Goal: Task Accomplishment & Management: Use online tool/utility

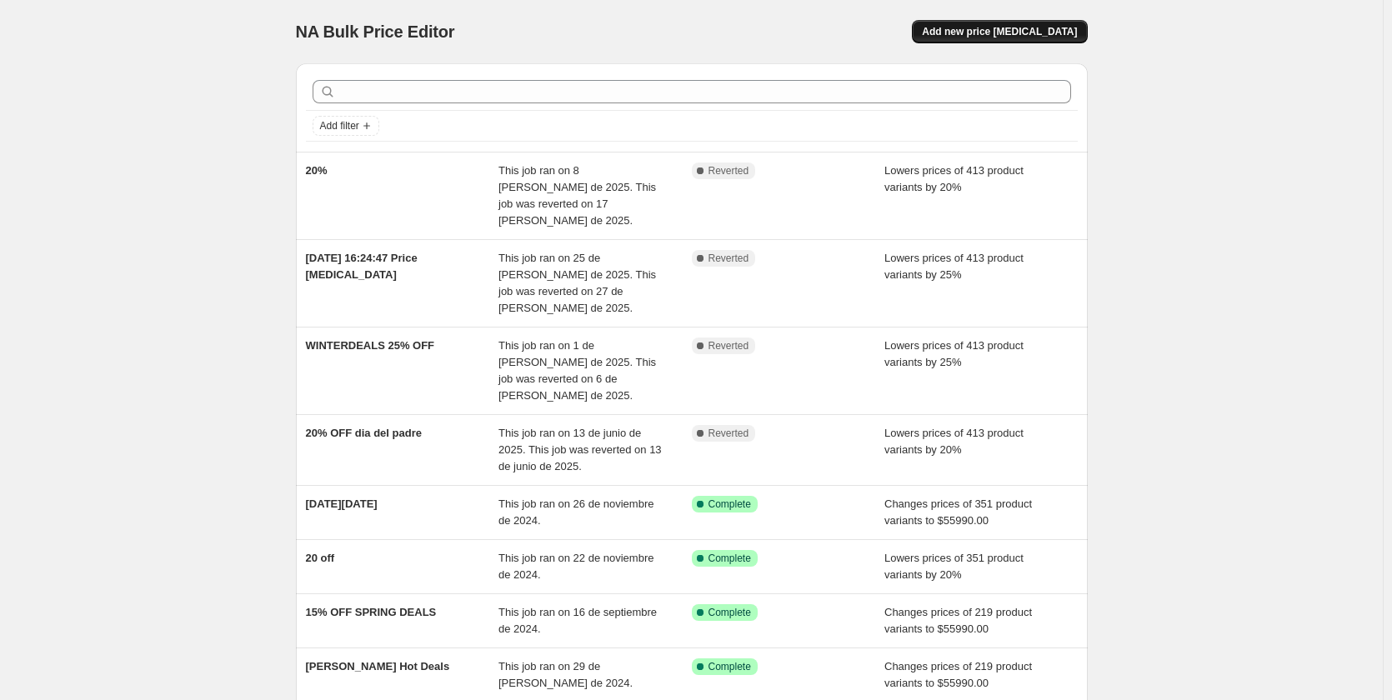
click at [1042, 36] on span "Add new price [MEDICAL_DATA]" at bounding box center [999, 31] width 155 height 13
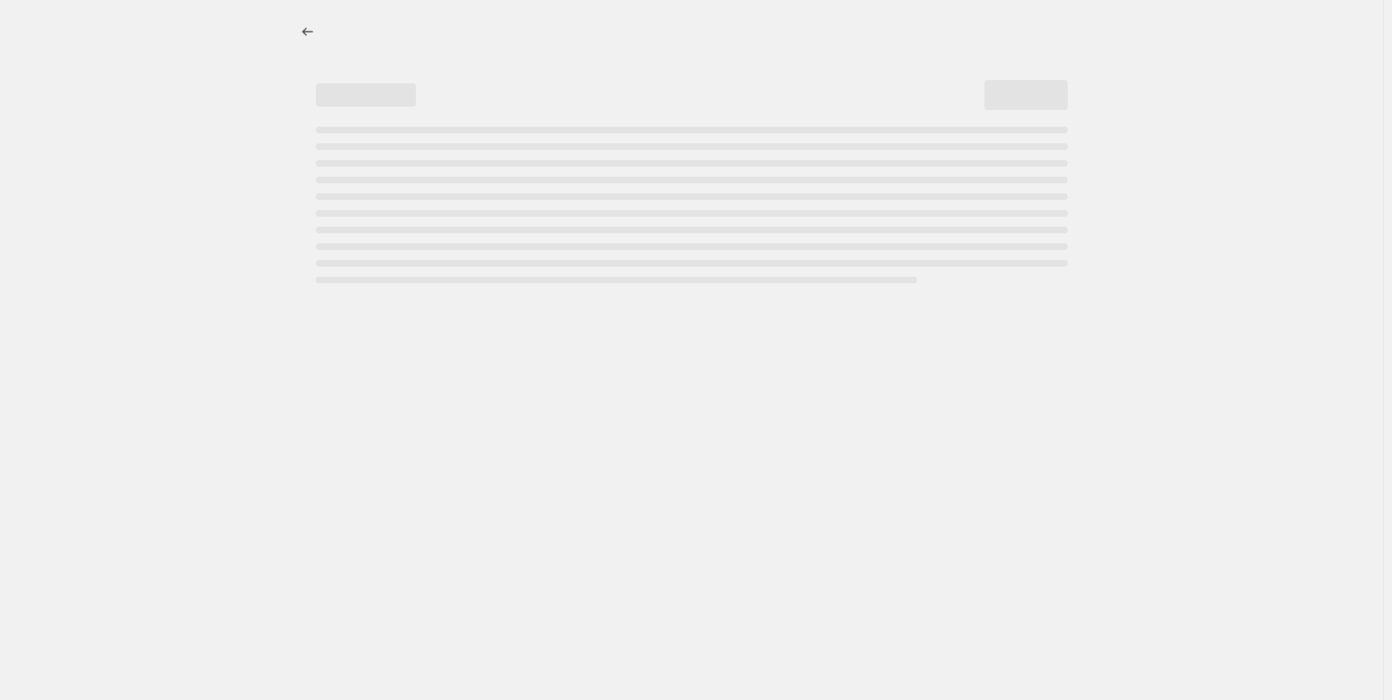
select select "percentage"
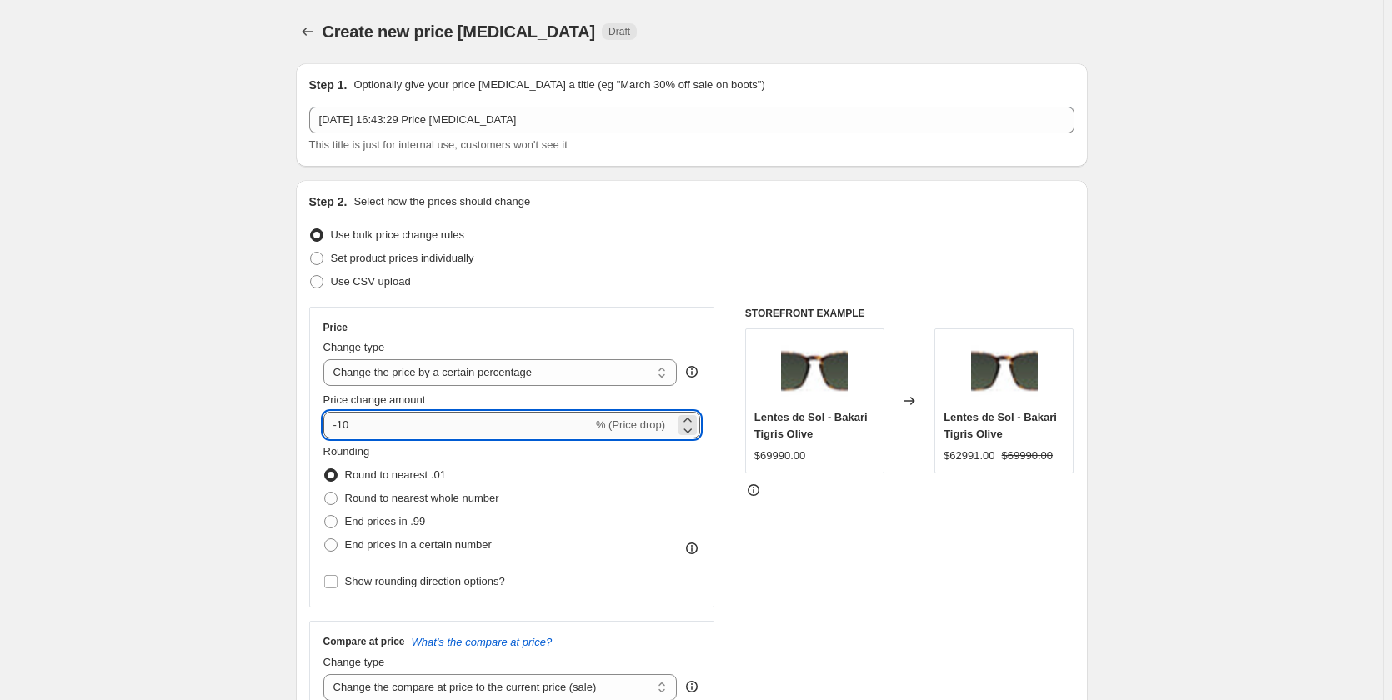
click at [437, 433] on input "-10" at bounding box center [457, 425] width 269 height 27
type input "-1"
click at [437, 433] on input "Price change amount" at bounding box center [487, 425] width 329 height 27
type input "-25"
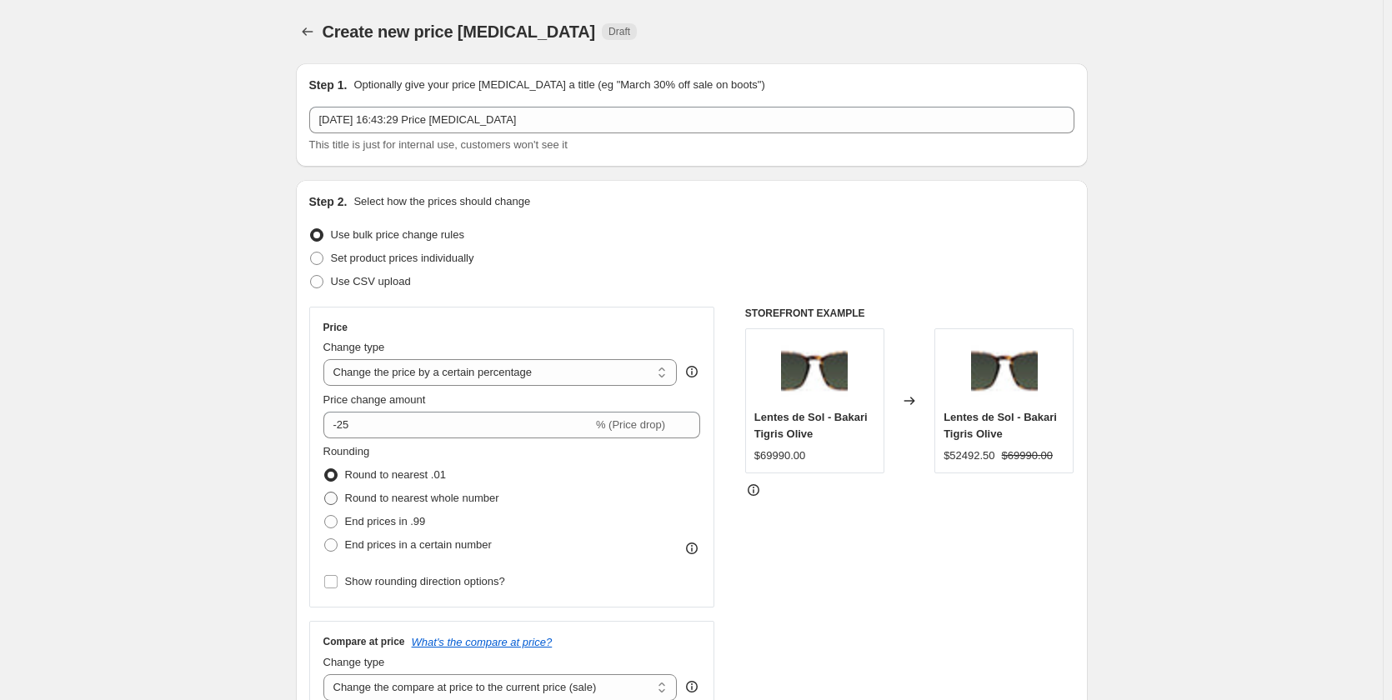
click at [419, 499] on span "Round to nearest whole number" at bounding box center [422, 498] width 154 height 13
click at [325, 493] on input "Round to nearest whole number" at bounding box center [324, 492] width 1 height 1
radio input "true"
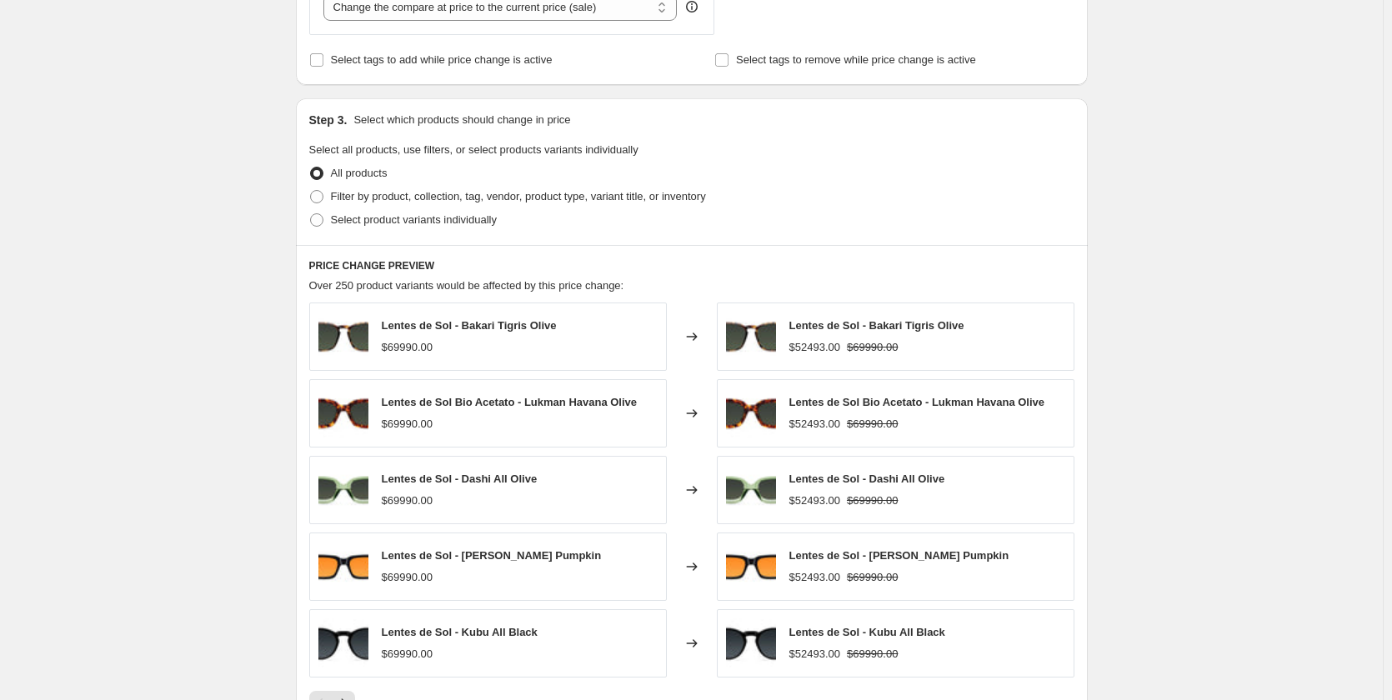
scroll to position [967, 0]
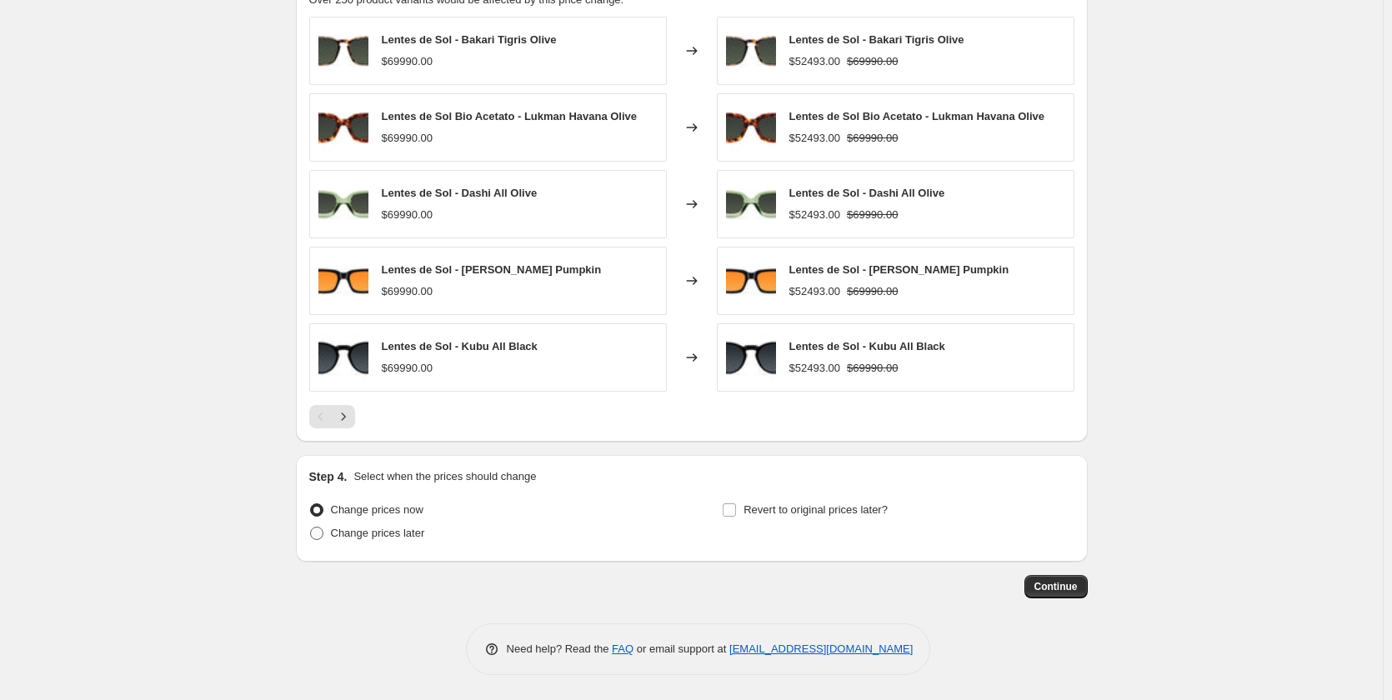
click at [417, 532] on span "Change prices later" at bounding box center [378, 533] width 94 height 13
click at [311, 528] on input "Change prices later" at bounding box center [310, 527] width 1 height 1
radio input "true"
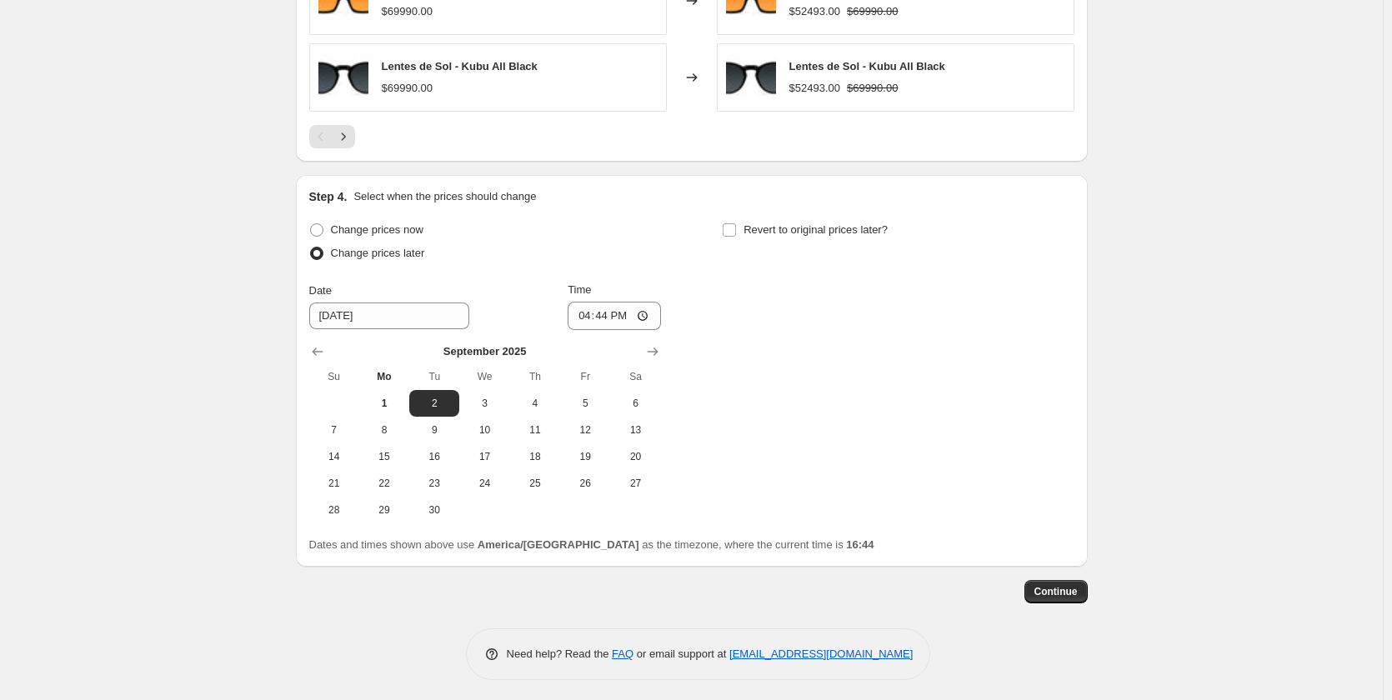
scroll to position [1252, 0]
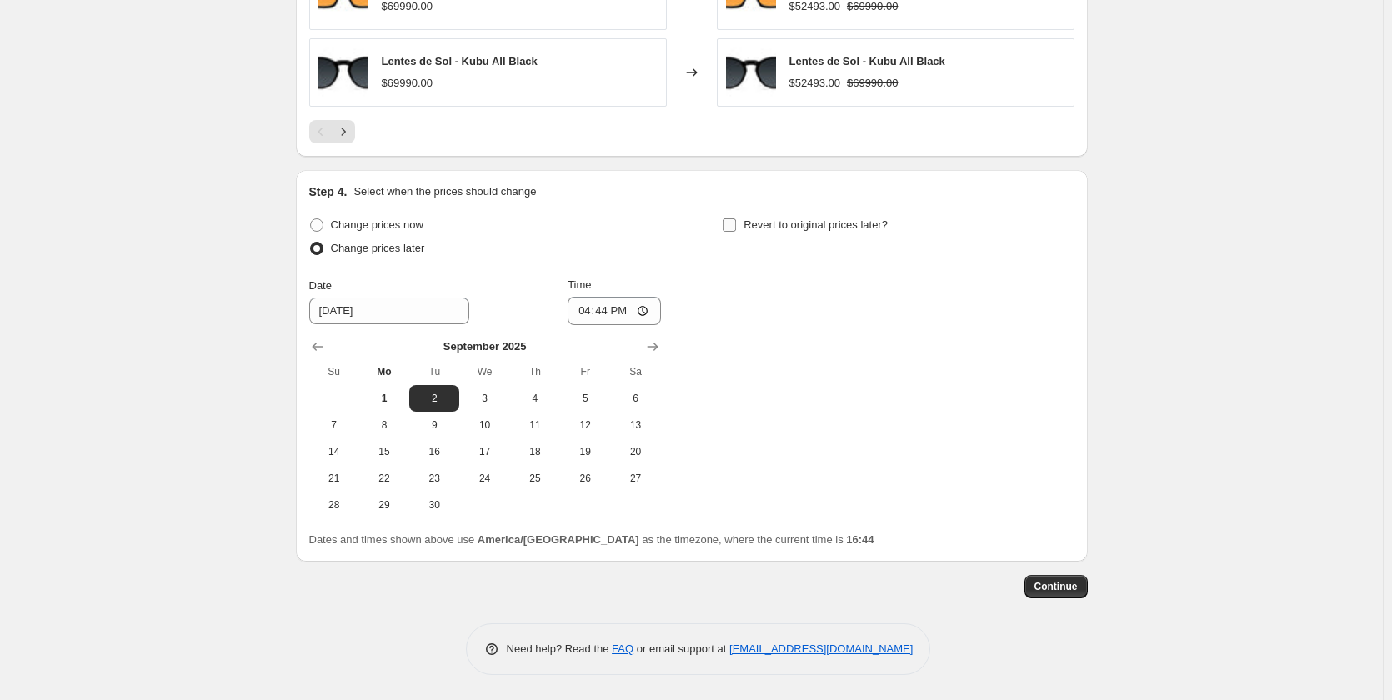
click at [734, 228] on input "Revert to original prices later?" at bounding box center [729, 224] width 13 height 13
checkbox input "true"
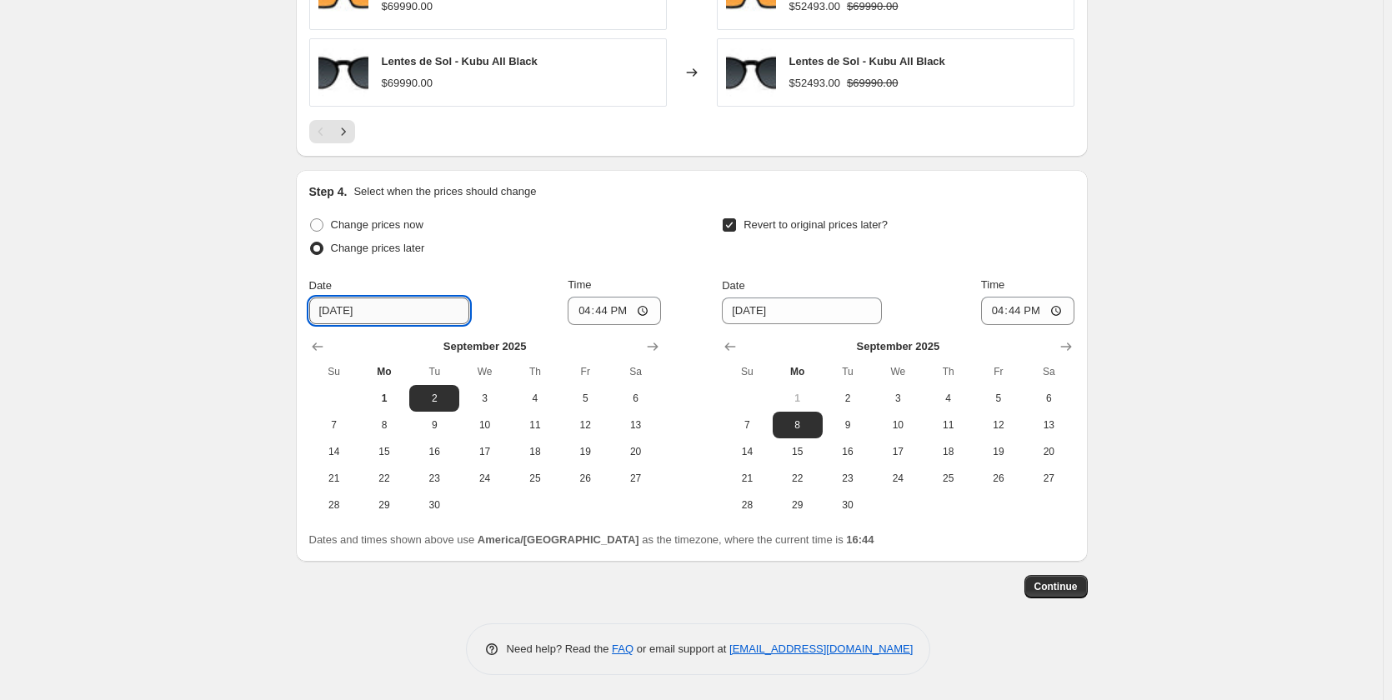
click at [325, 315] on input "9/2/2025" at bounding box center [389, 311] width 160 height 27
click at [486, 419] on span "10" at bounding box center [484, 425] width 37 height 13
type input "9/10/2025"
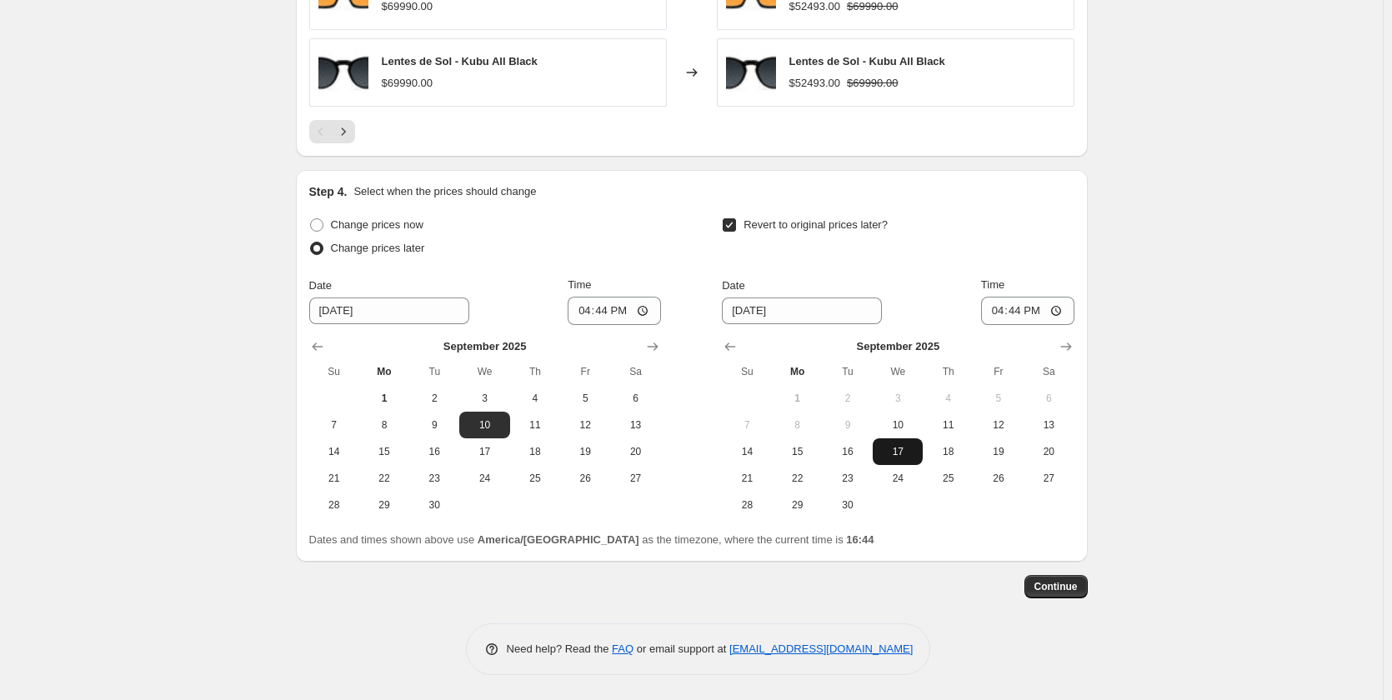
click at [912, 459] on button "17" at bounding box center [898, 452] width 50 height 27
type input "9/17/2025"
click at [606, 310] on input "16:44" at bounding box center [614, 311] width 93 height 28
type input "10:00"
click at [1020, 313] on input "16:44" at bounding box center [1027, 311] width 93 height 28
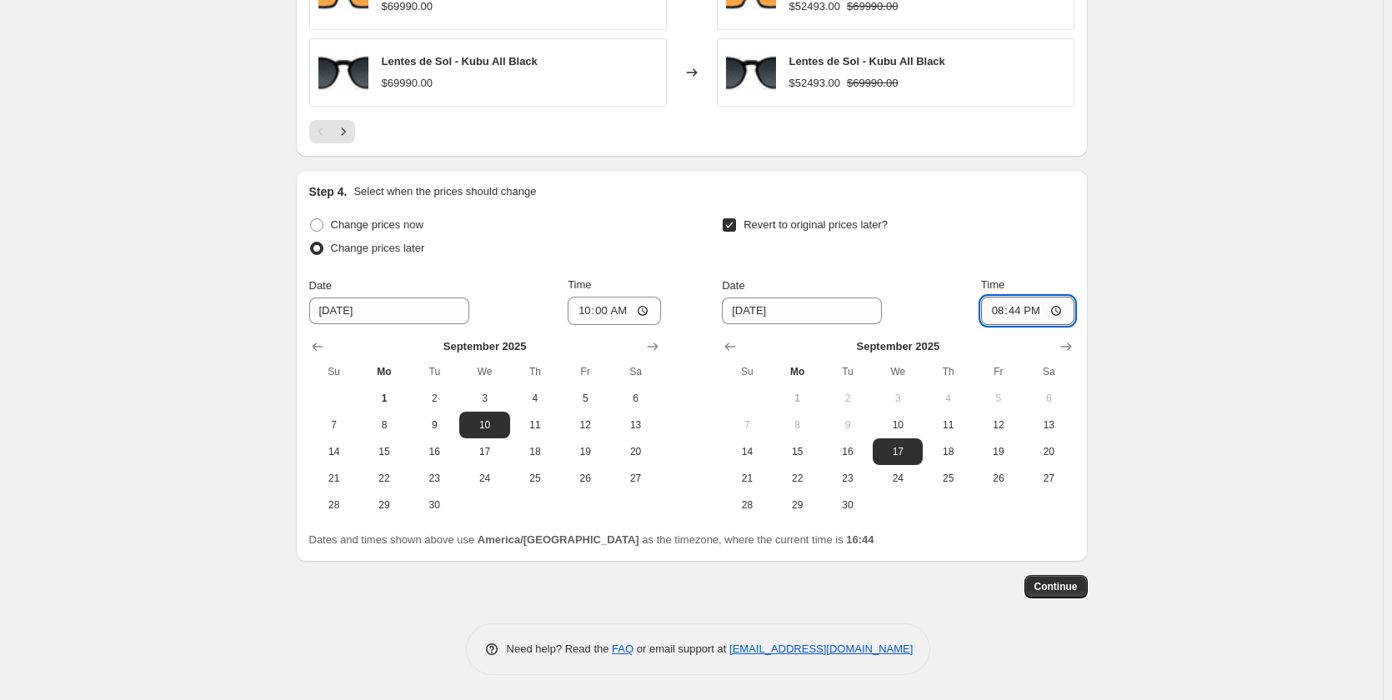
type input "20:00"
click at [607, 314] on input "10:00" at bounding box center [614, 311] width 93 height 28
type input "09:00"
click at [1021, 312] on input "20:00" at bounding box center [1027, 311] width 93 height 28
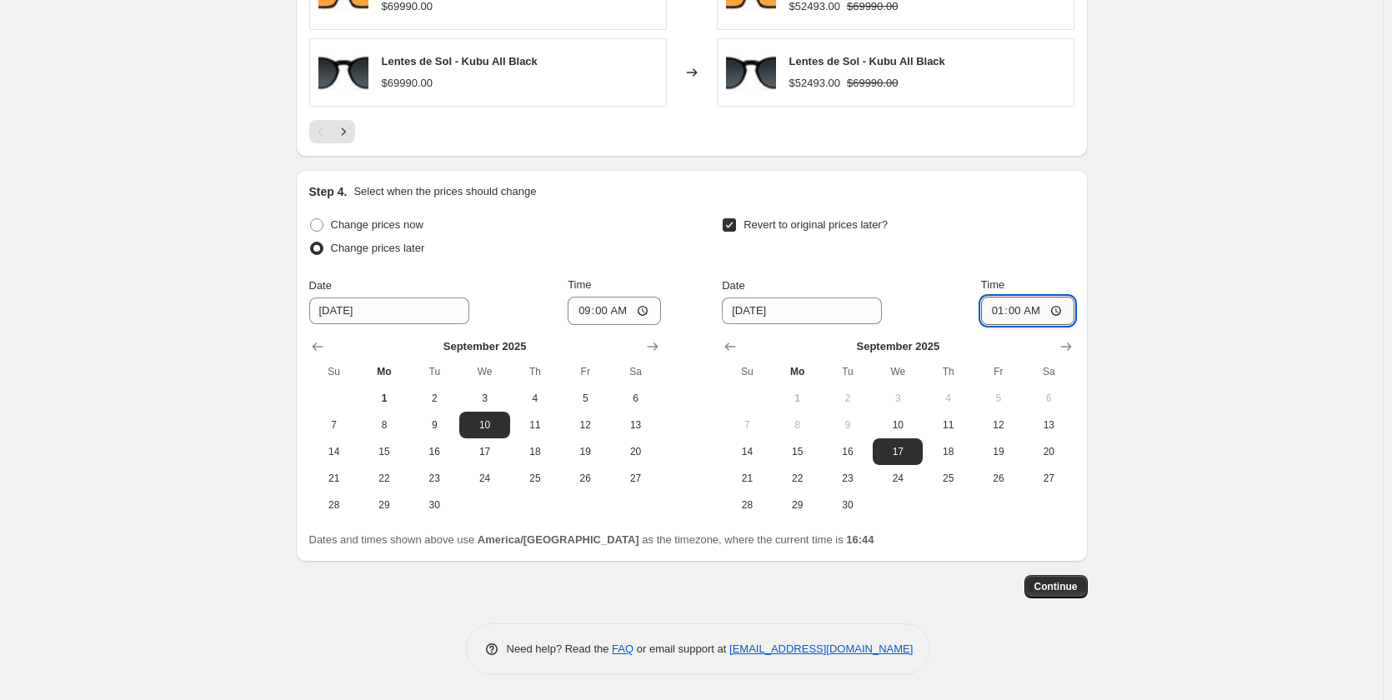
type input "19:00"
click at [605, 313] on input "09:00" at bounding box center [614, 311] width 93 height 28
type input "11:00"
click at [654, 228] on div "Change prices now" at bounding box center [485, 224] width 352 height 23
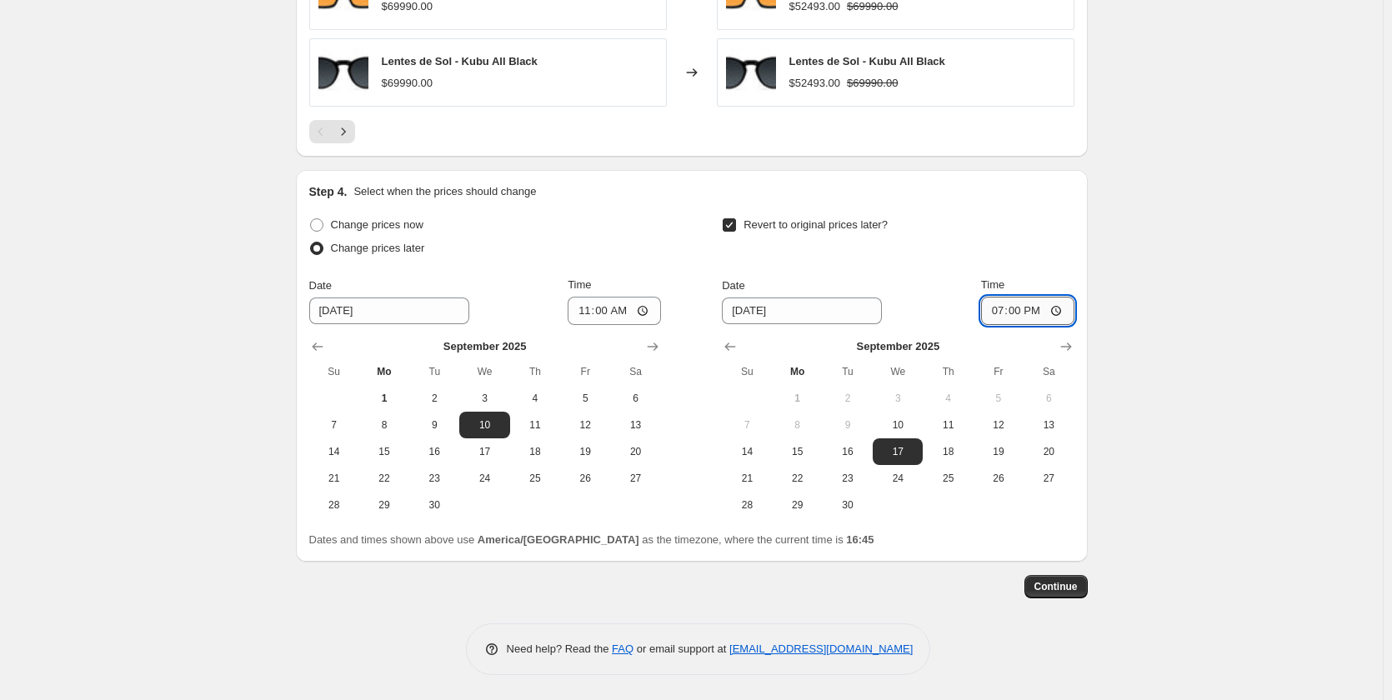
click at [1023, 312] on input "19:00" at bounding box center [1027, 311] width 93 height 28
type input "21:00"
click at [951, 225] on div "Revert to original prices later?" at bounding box center [898, 238] width 352 height 50
click at [1071, 585] on span "Continue" at bounding box center [1056, 586] width 43 height 13
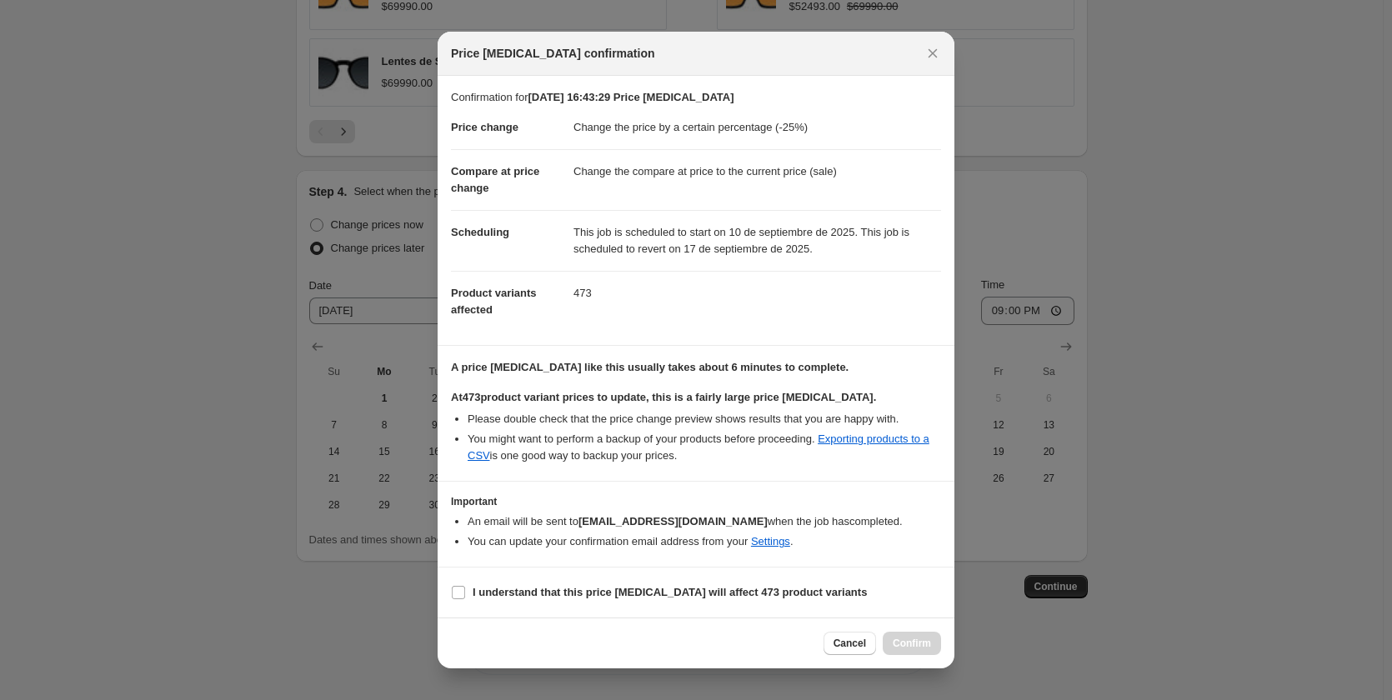
click at [694, 607] on section "I understand that this price change job will affect 473 product variants" at bounding box center [696, 593] width 517 height 50
click at [682, 591] on b "I understand that this price change job will affect 473 product variants" at bounding box center [670, 592] width 394 height 13
click at [465, 591] on input "I understand that this price change job will affect 473 product variants" at bounding box center [458, 592] width 13 height 13
checkbox input "true"
click at [925, 642] on span "Confirm" at bounding box center [912, 643] width 38 height 13
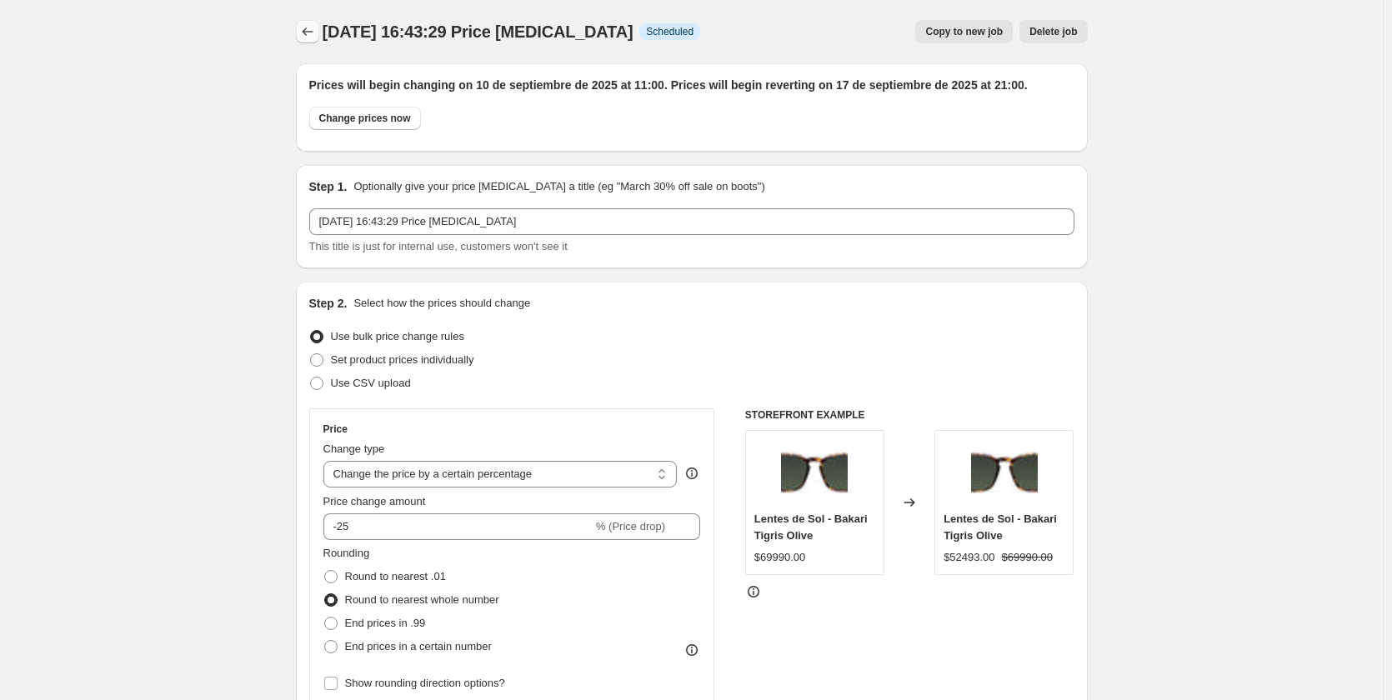
click at [315, 31] on icon "Price change jobs" at bounding box center [307, 31] width 17 height 17
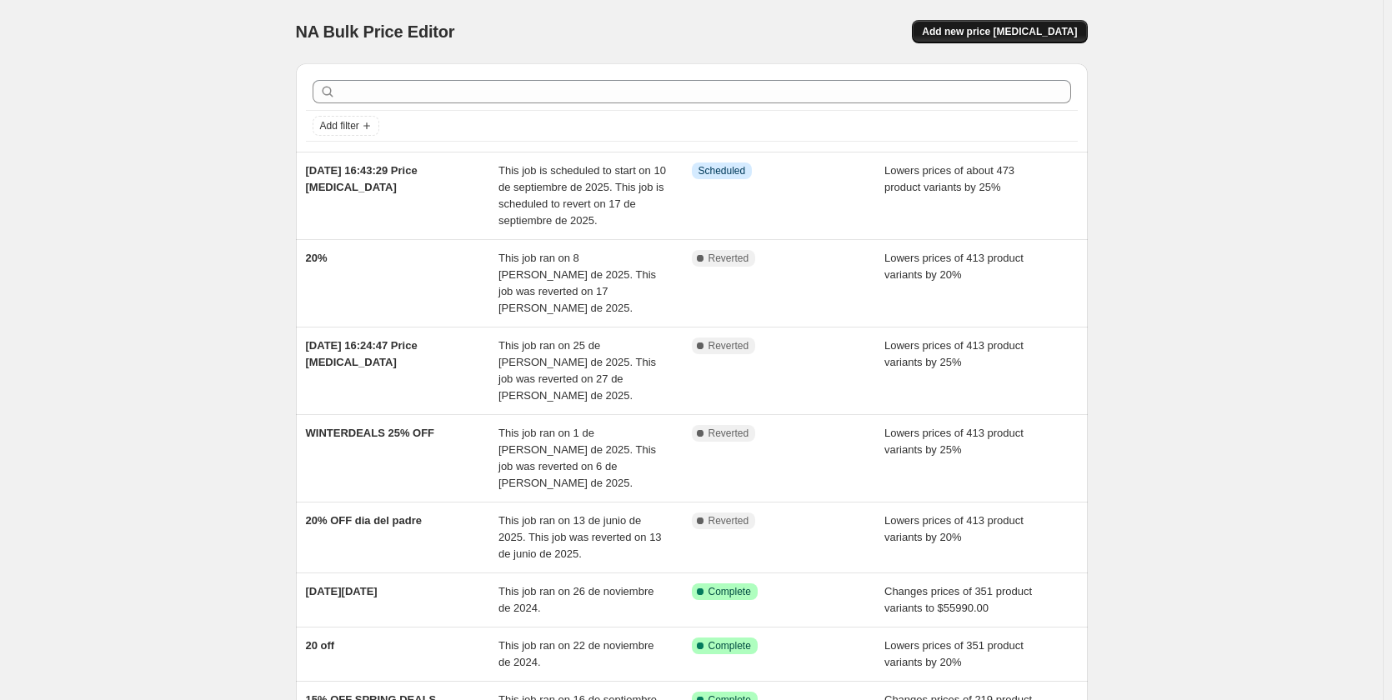
click at [1008, 30] on span "Add new price change job" at bounding box center [999, 31] width 155 height 13
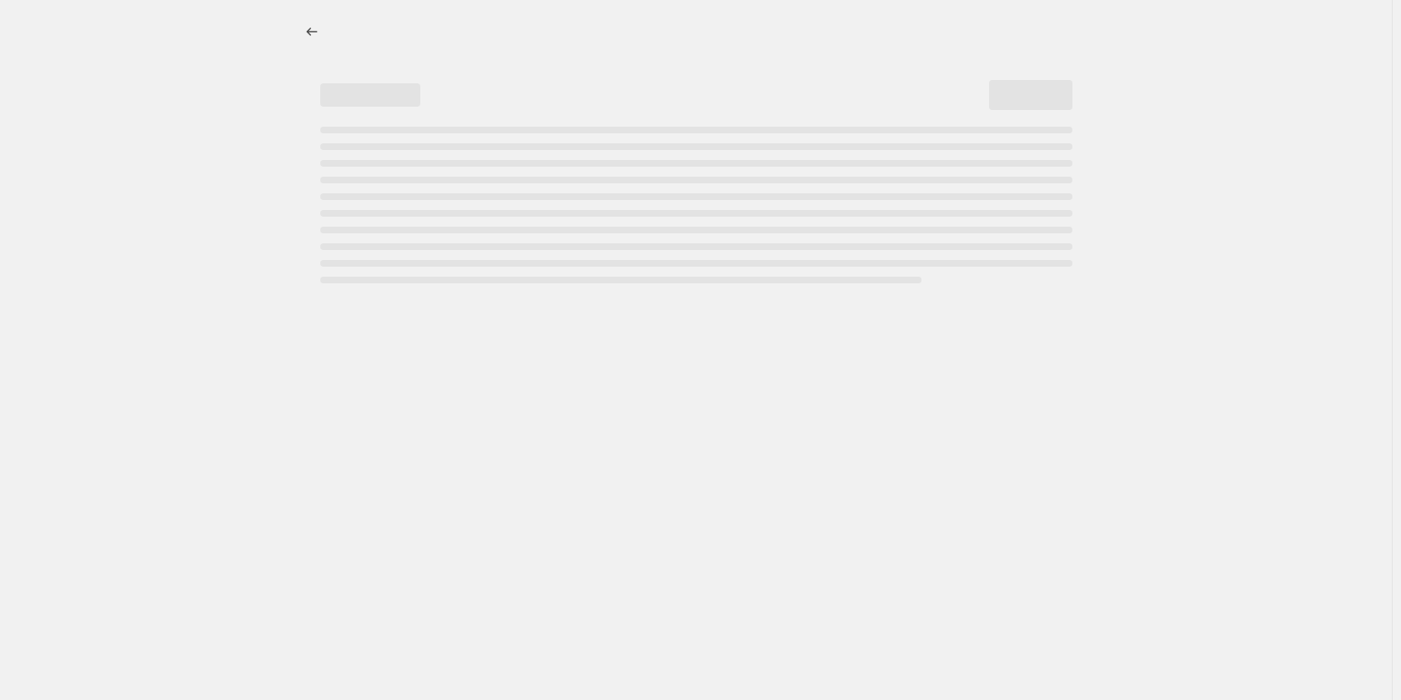
select select "percentage"
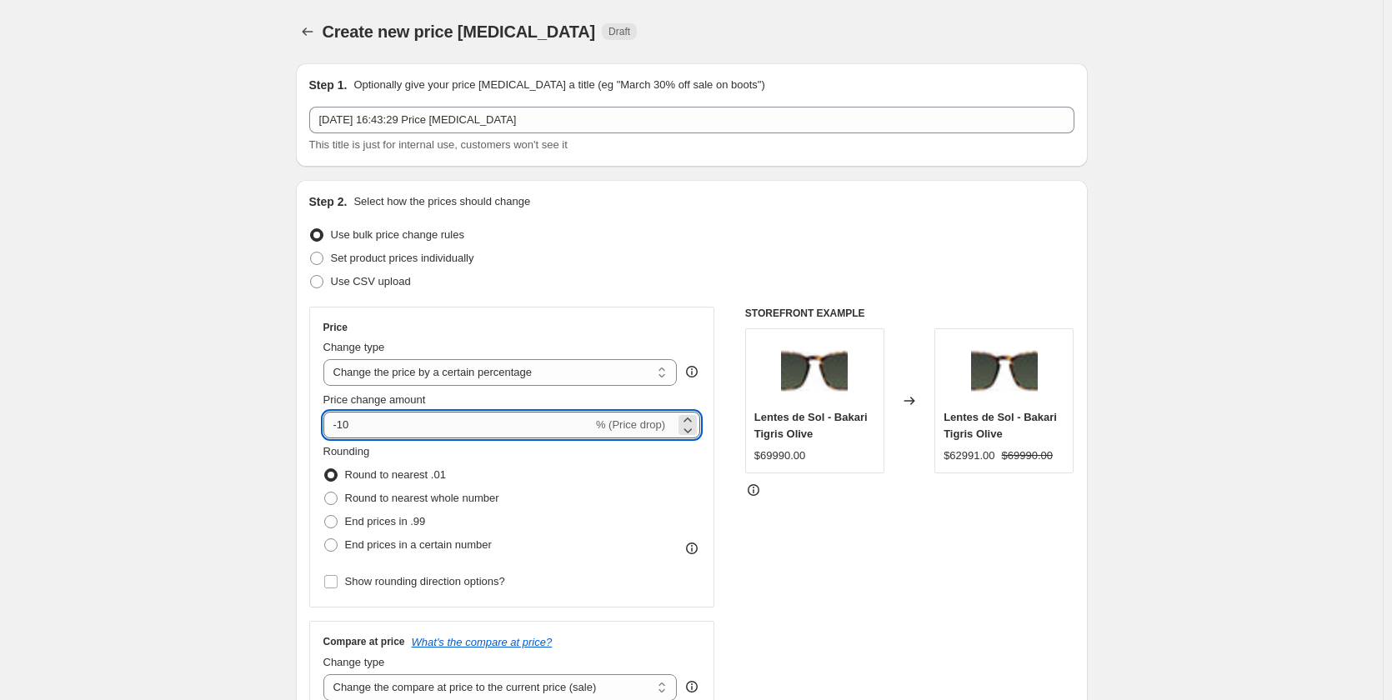
click at [407, 427] on input "-10" at bounding box center [457, 425] width 269 height 27
type input "-1"
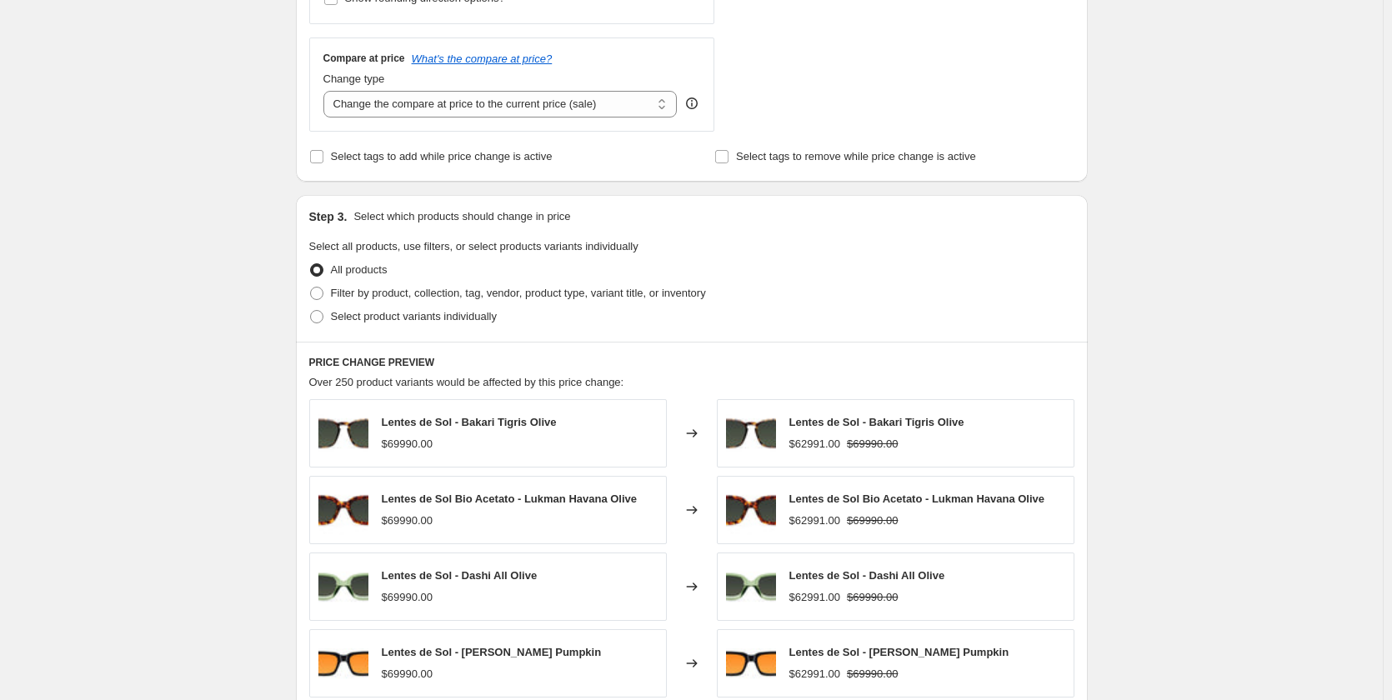
scroll to position [967, 0]
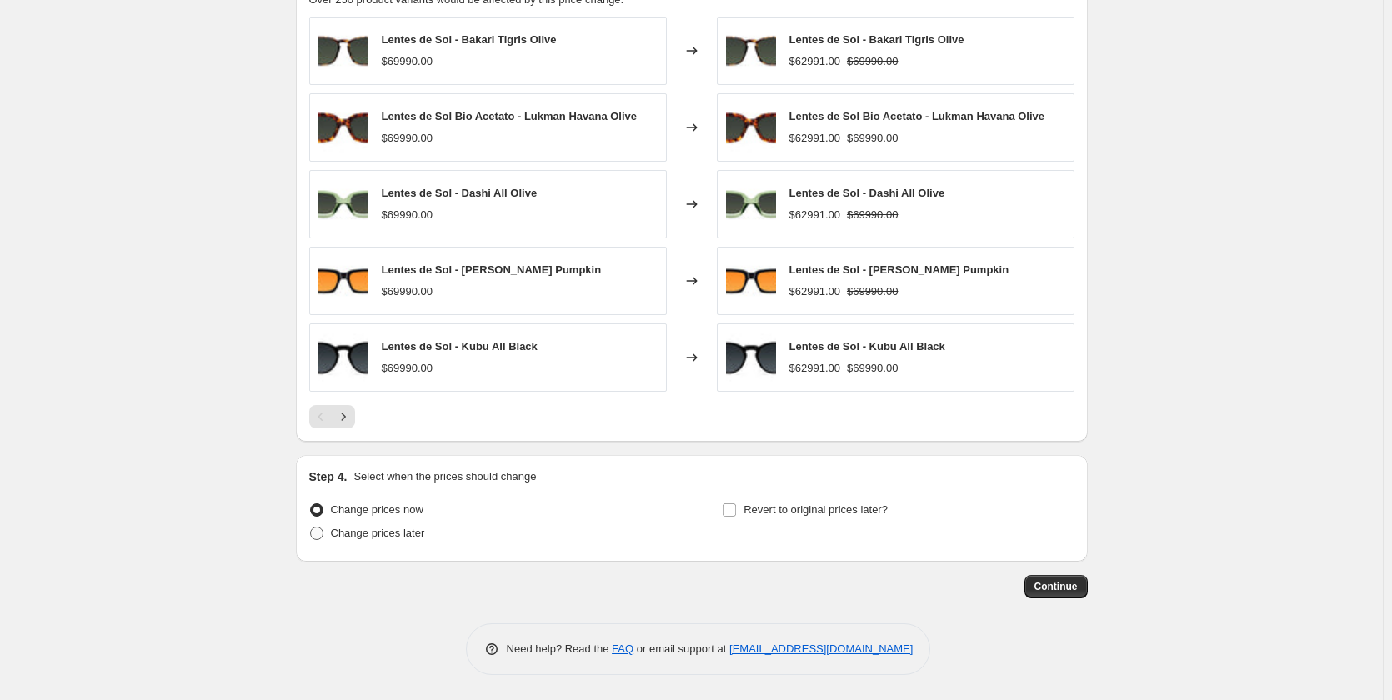
type input "-25"
click at [363, 537] on span "Change prices later" at bounding box center [378, 533] width 94 height 13
click at [311, 528] on input "Change prices later" at bounding box center [310, 527] width 1 height 1
radio input "true"
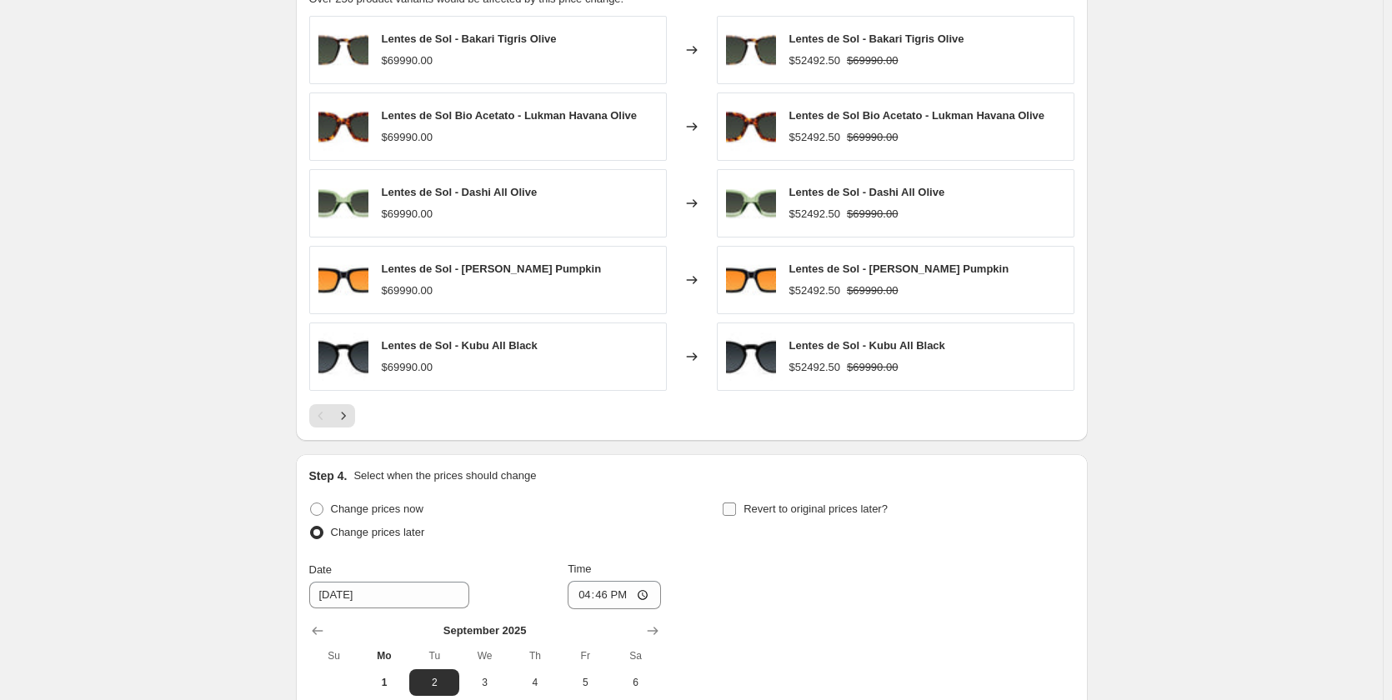
click at [745, 511] on label "Revert to original prices later?" at bounding box center [805, 509] width 166 height 23
click at [736, 511] on input "Revert to original prices later?" at bounding box center [729, 509] width 13 height 13
checkbox input "true"
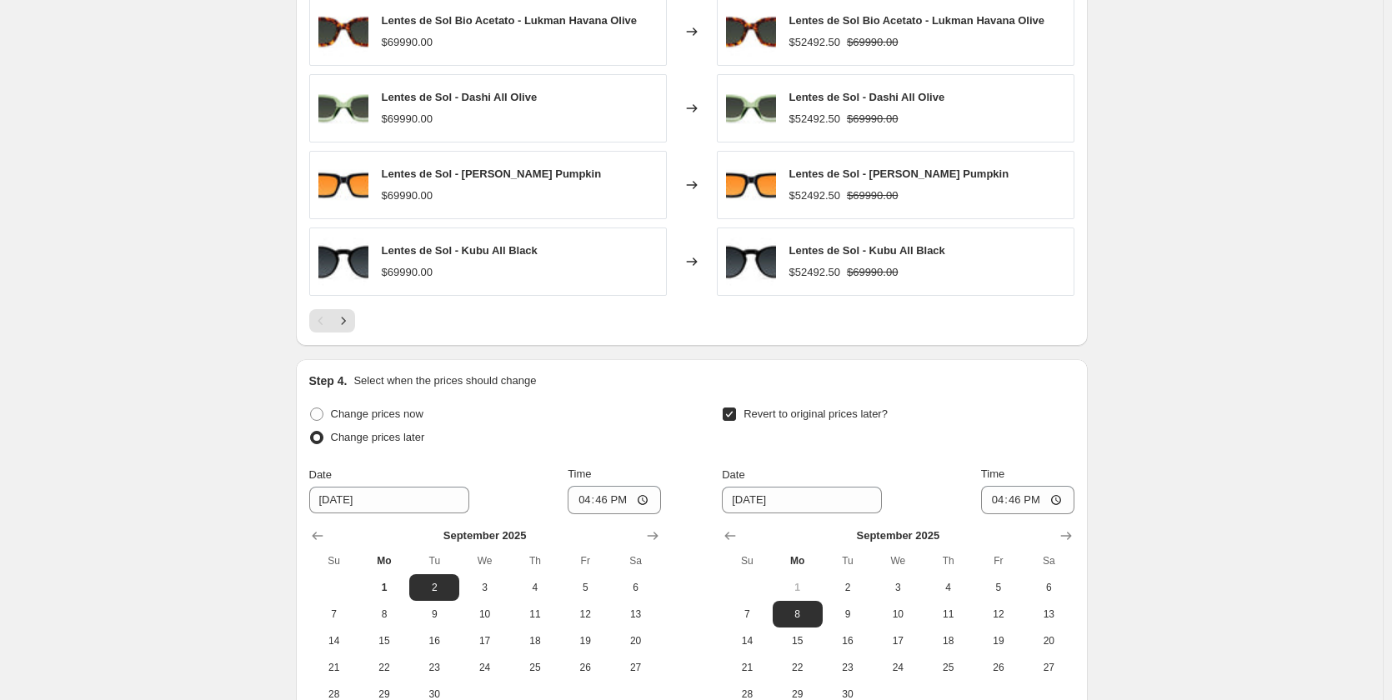
scroll to position [1217, 0]
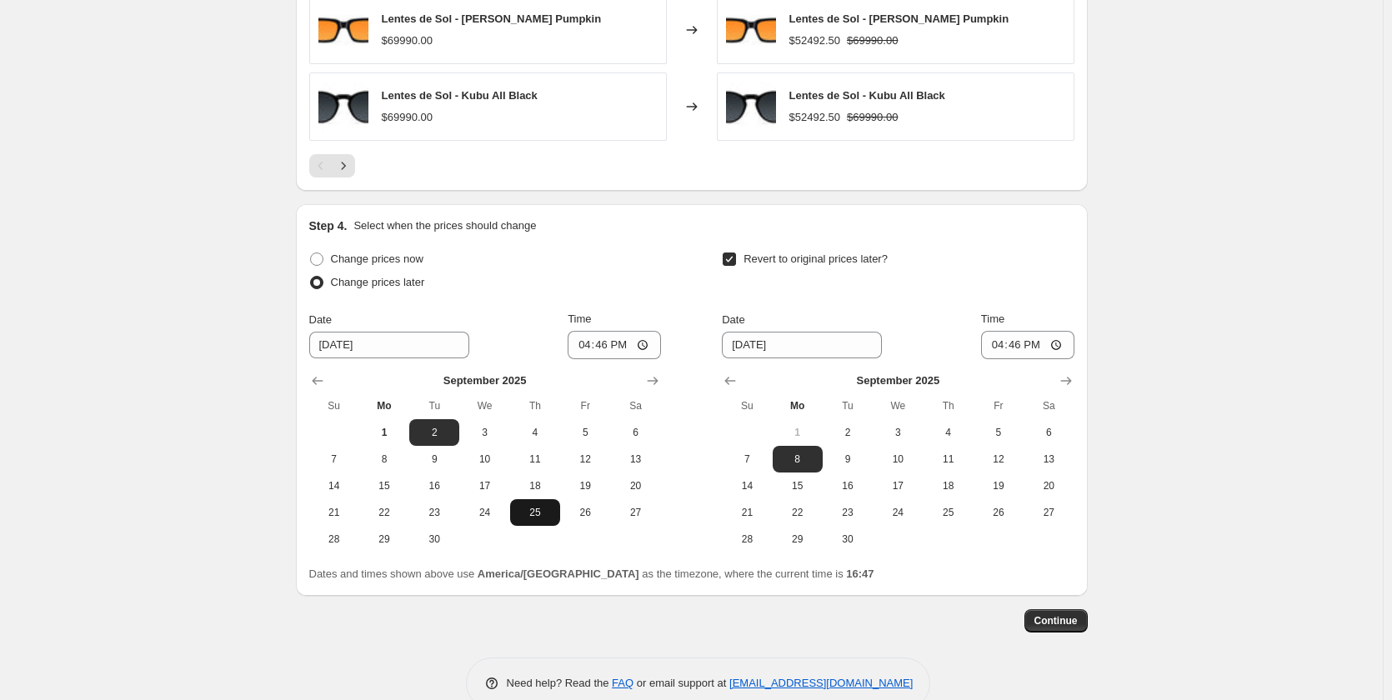
click at [550, 509] on span "25" at bounding box center [535, 512] width 37 height 13
type input "9/25/2025"
click at [1041, 514] on span "27" at bounding box center [1048, 512] width 37 height 13
type input "9/27/2025"
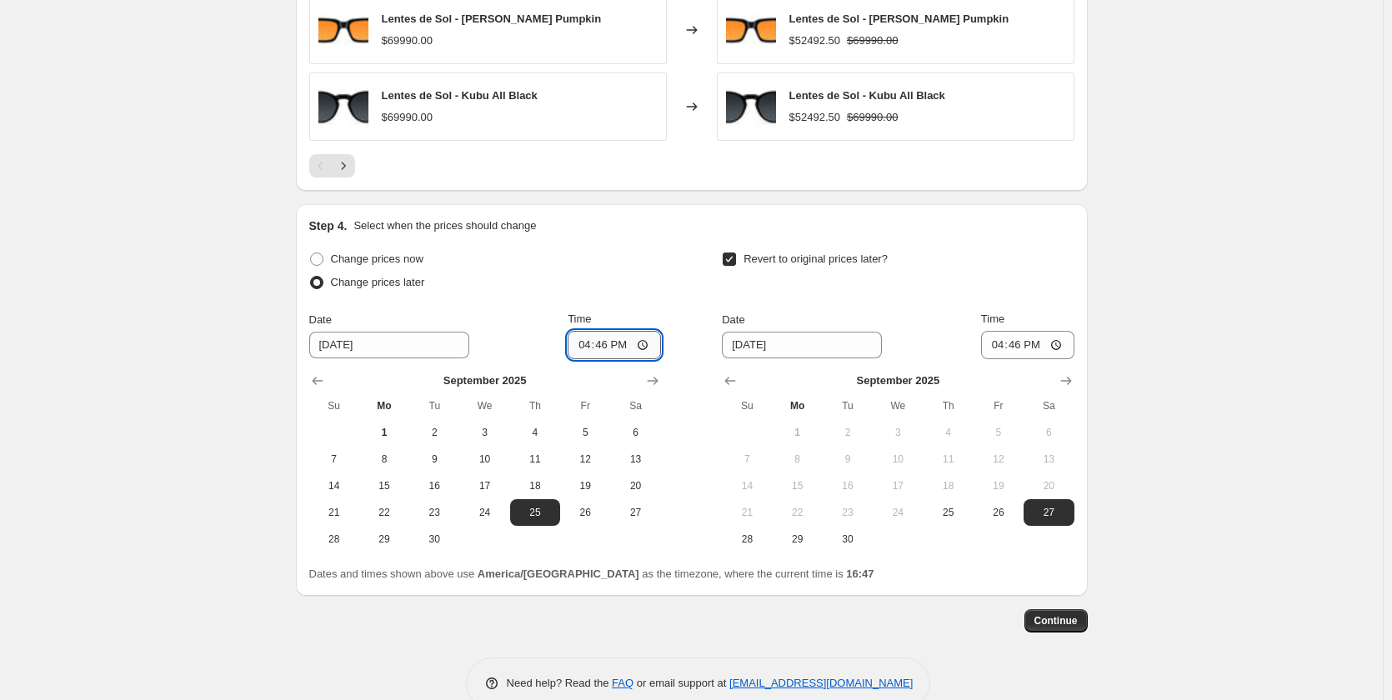
click at [612, 344] on input "16:46" at bounding box center [614, 345] width 93 height 28
type input "11:00"
click at [1022, 344] on input "16:46" at bounding box center [1027, 345] width 93 height 28
type input "21:00"
click at [1065, 619] on span "Continue" at bounding box center [1056, 620] width 43 height 13
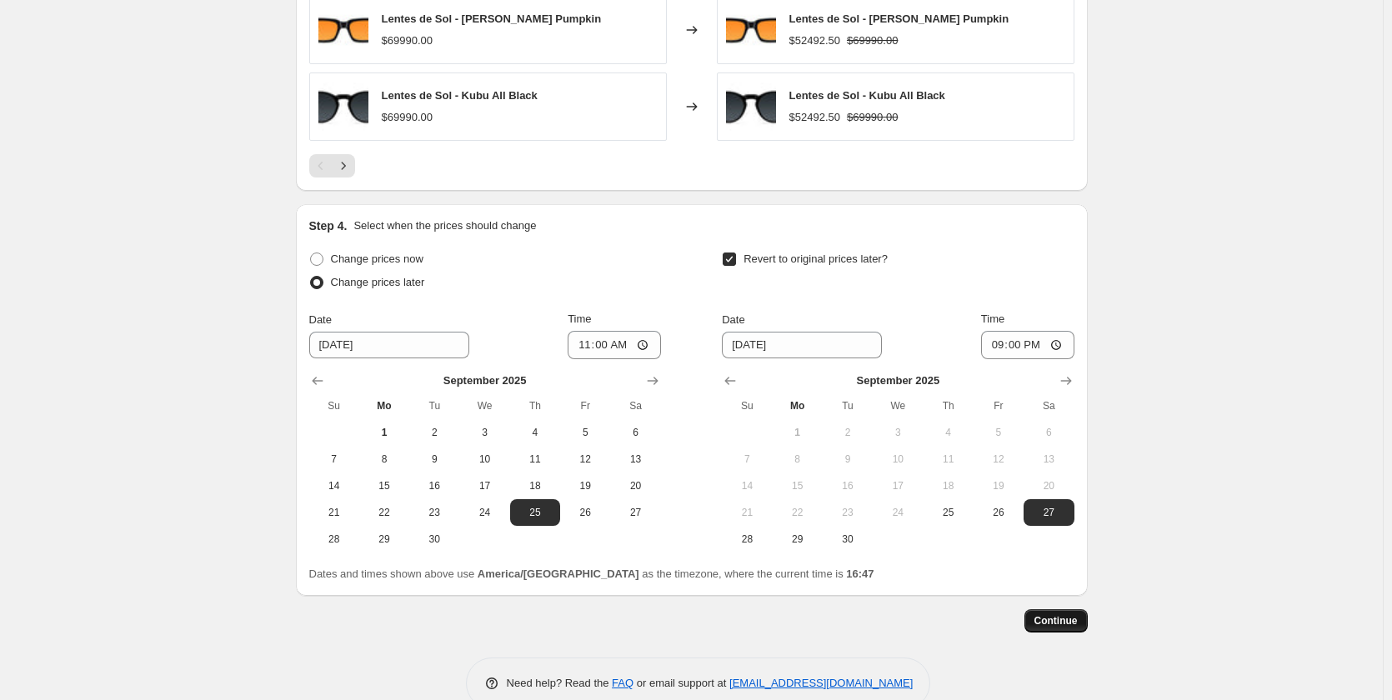
scroll to position [0, 0]
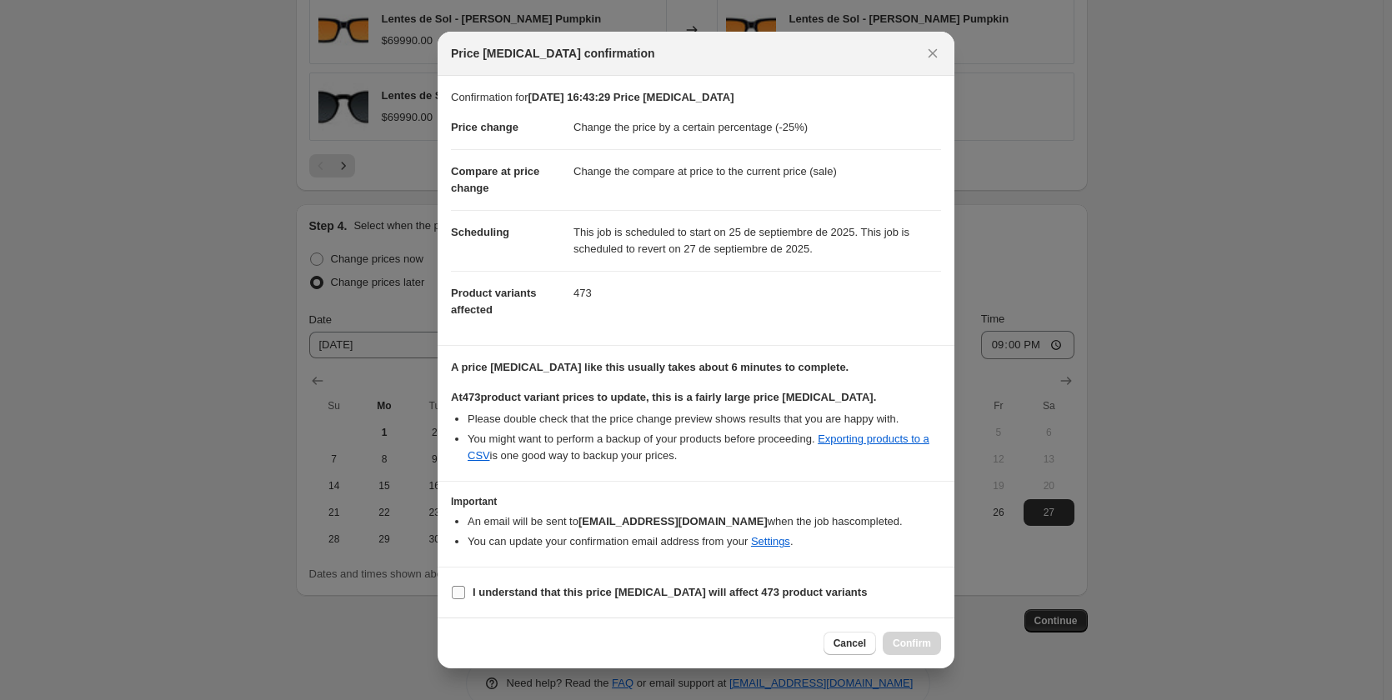
click at [492, 595] on b "I understand that this price change job will affect 473 product variants" at bounding box center [670, 592] width 394 height 13
click at [465, 595] on input "I understand that this price change job will affect 473 product variants" at bounding box center [458, 592] width 13 height 13
checkbox input "true"
click at [894, 648] on button "Confirm" at bounding box center [912, 643] width 58 height 23
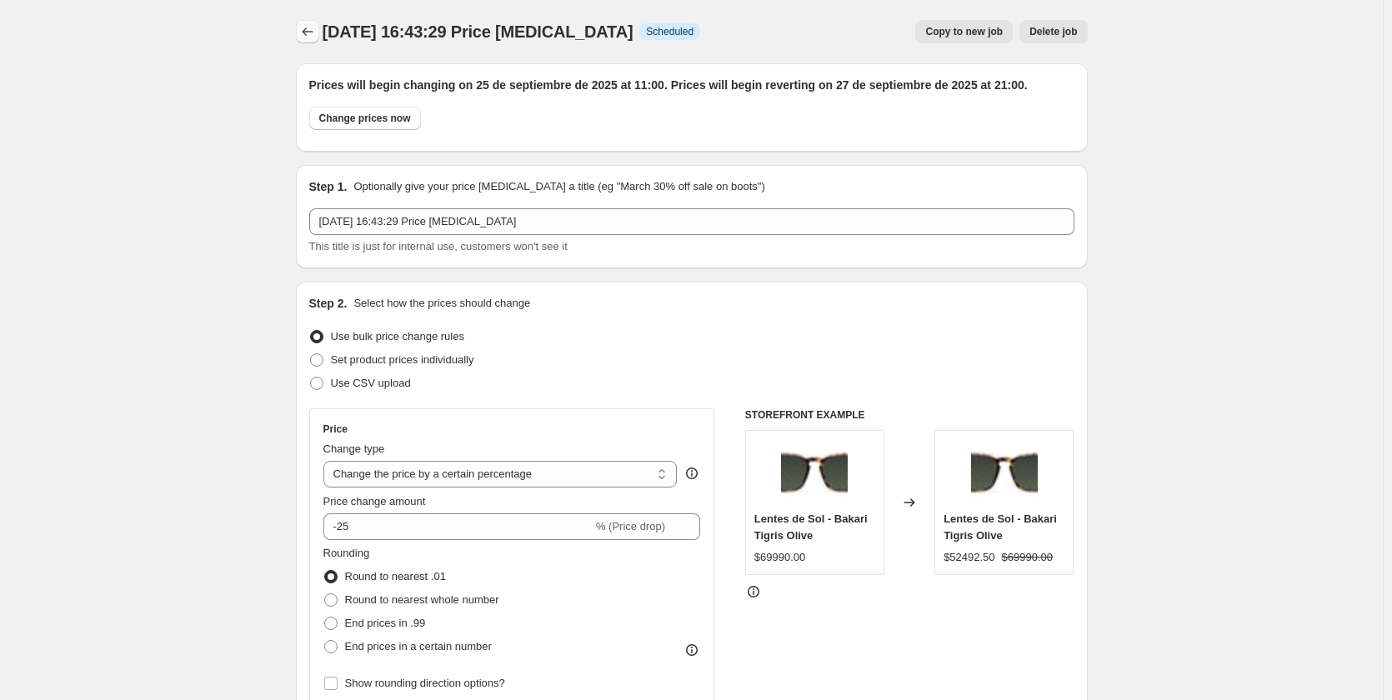
click at [311, 41] on button "Price change jobs" at bounding box center [307, 31] width 23 height 23
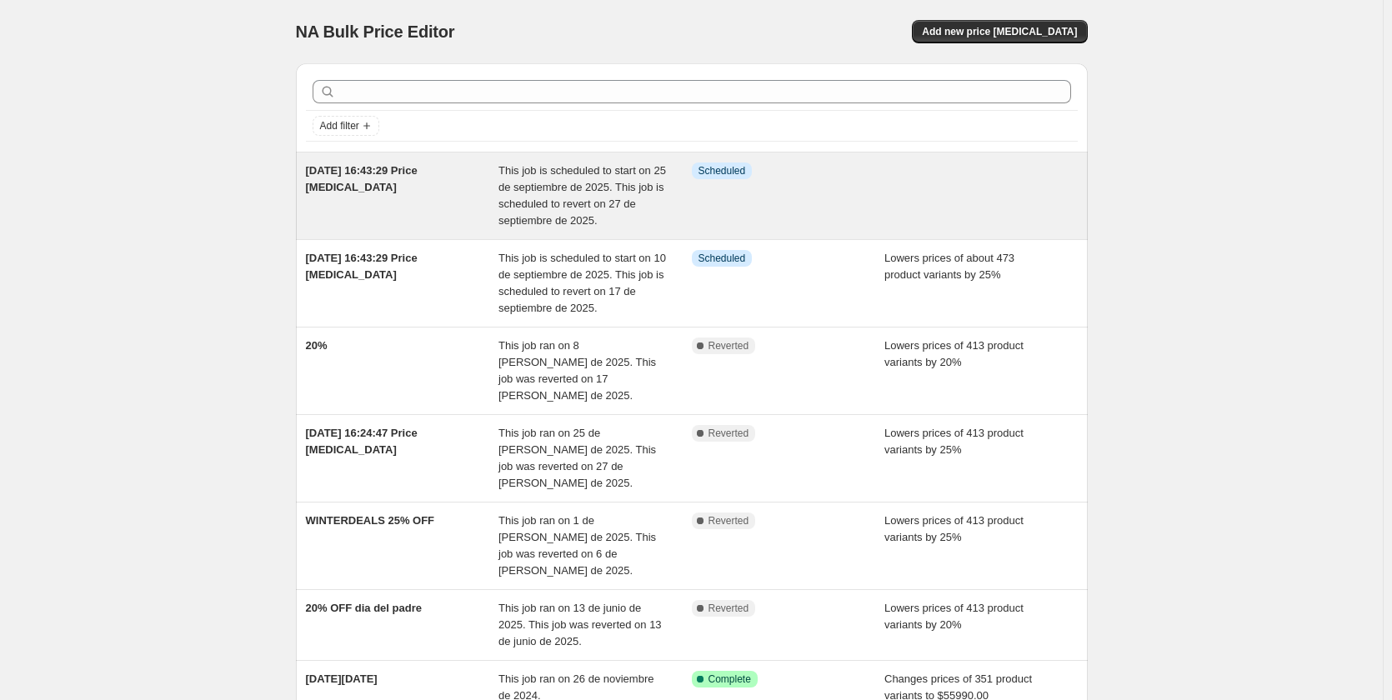
click at [425, 189] on div "1 sept 2025, 16:43:29 Price change job" at bounding box center [402, 196] width 193 height 67
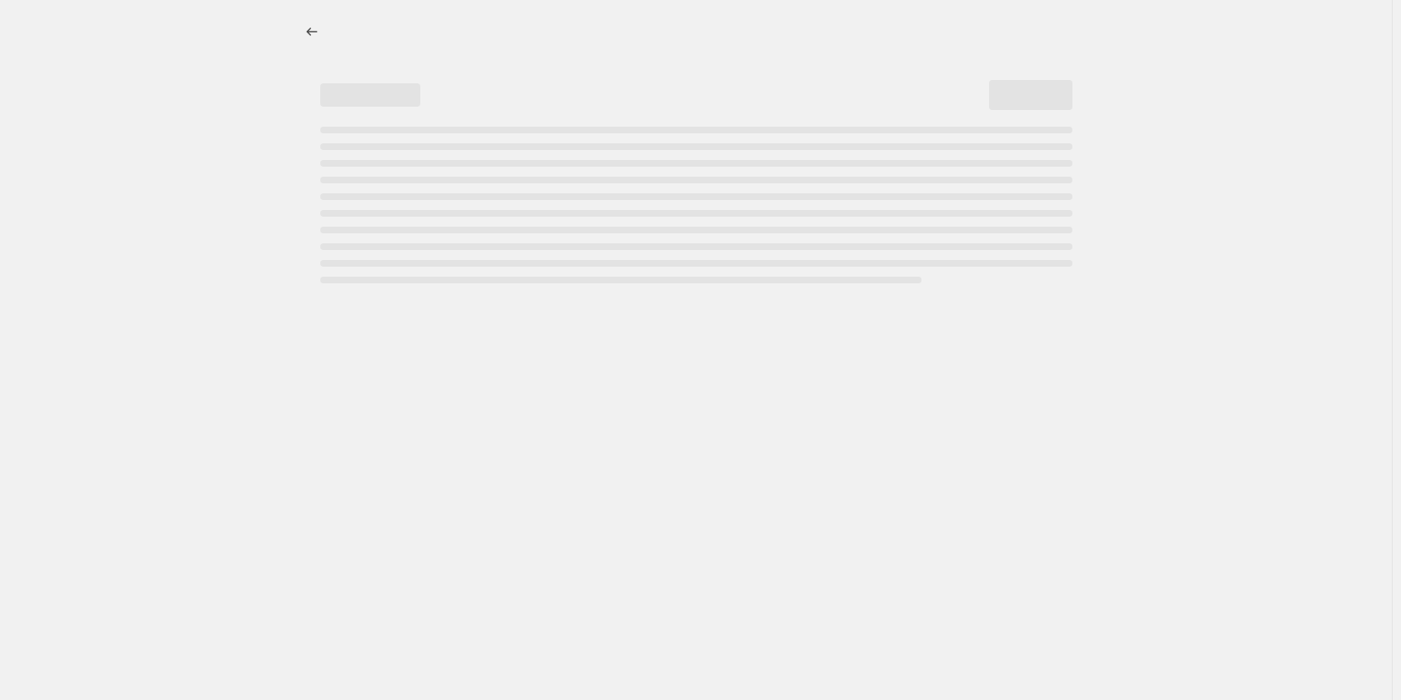
select select "percentage"
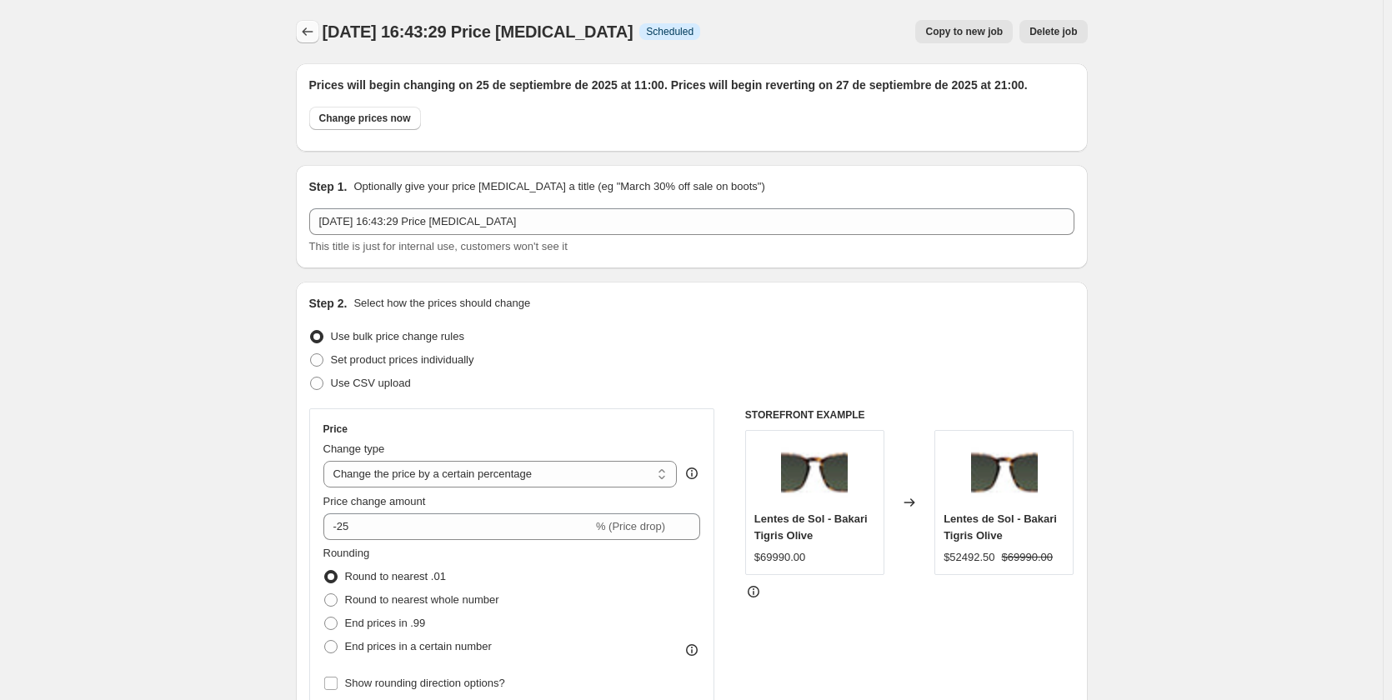
click at [308, 30] on icon "Price change jobs" at bounding box center [307, 32] width 11 height 8
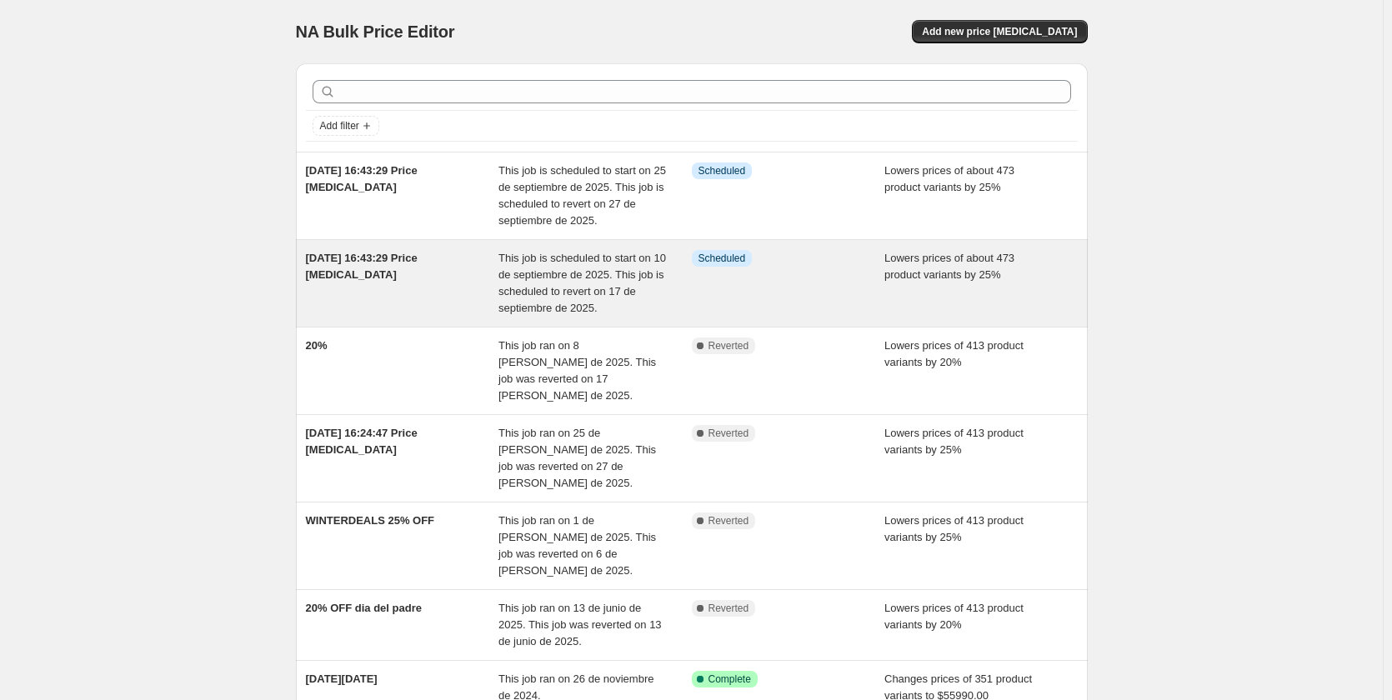
click at [496, 287] on div "1 sept 2025, 16:43:29 Price change job" at bounding box center [402, 283] width 193 height 67
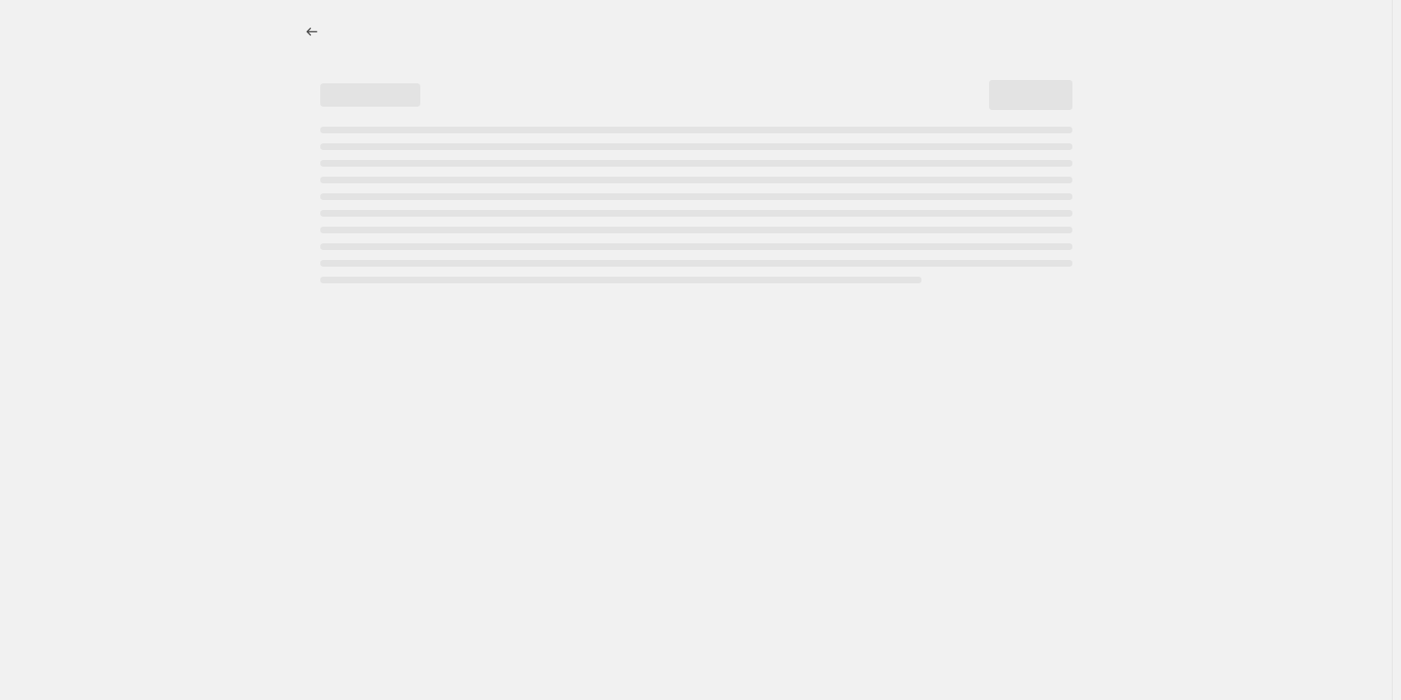
select select "percentage"
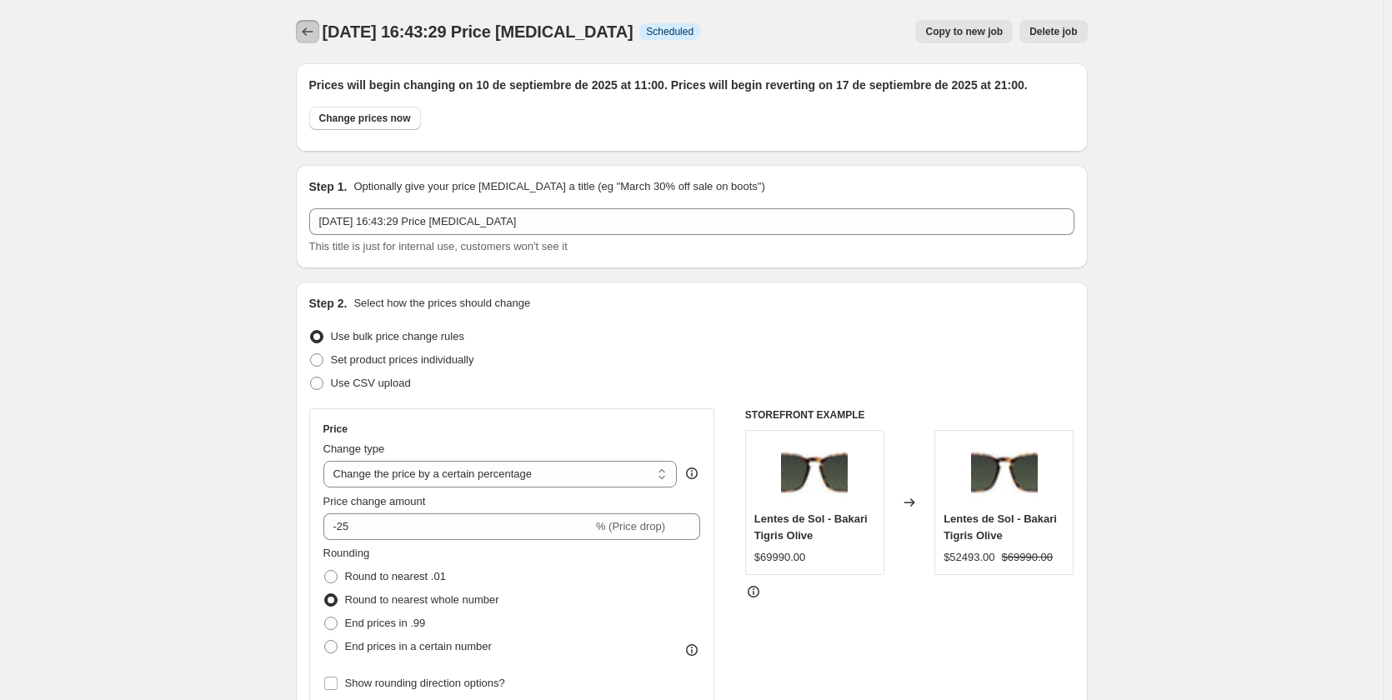
click at [308, 28] on icon "Price change jobs" at bounding box center [307, 31] width 17 height 17
